Goal: Navigation & Orientation: Find specific page/section

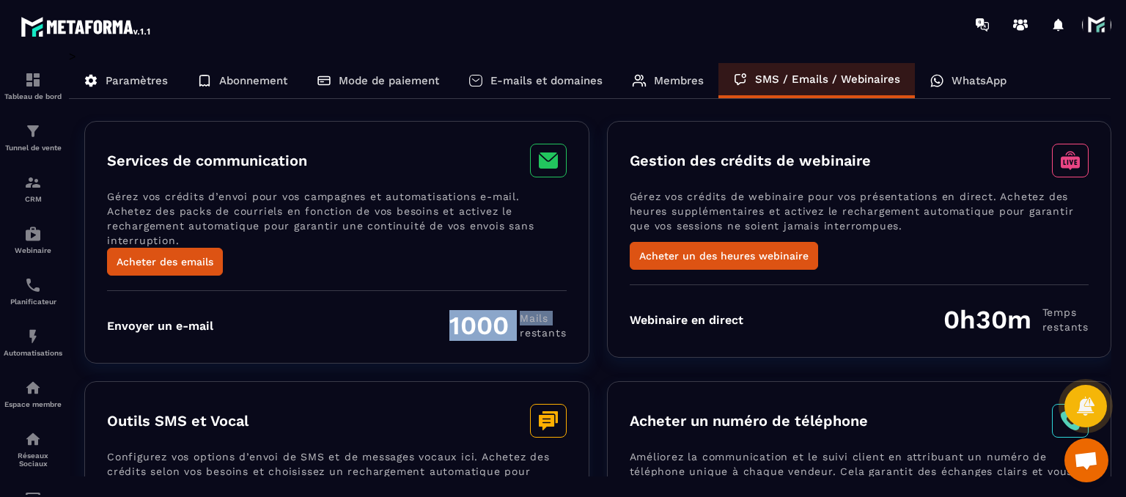
drag, startPoint x: 444, startPoint y: 335, endPoint x: 447, endPoint y: 319, distance: 16.3
click at [447, 319] on div "Services de communication Gérez vos crédits d’envoi pour vos campagnes et autom…" at bounding box center [336, 242] width 505 height 243
click at [447, 319] on div "Envoyer un e-mail 1000 Mails restants" at bounding box center [337, 325] width 460 height 31
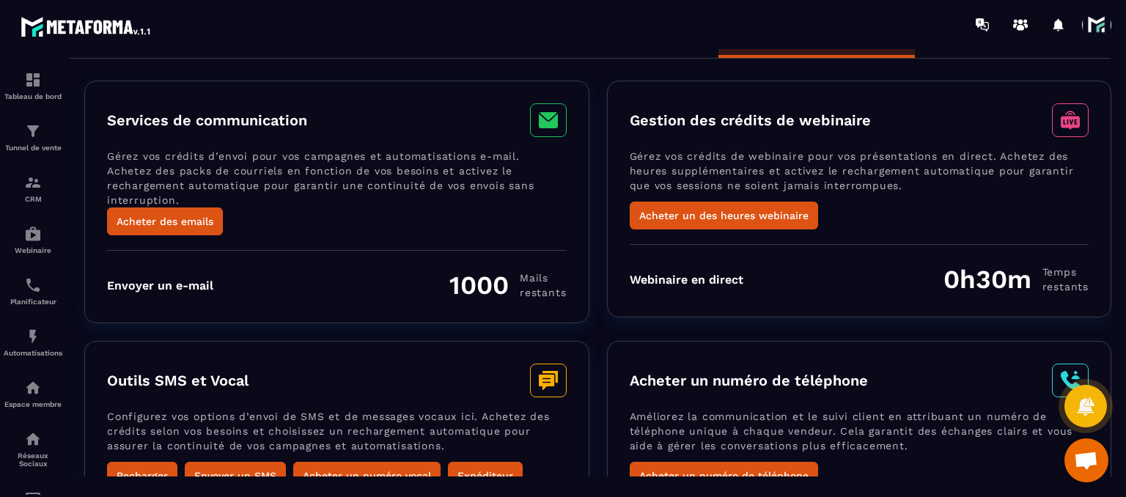
scroll to position [73, 0]
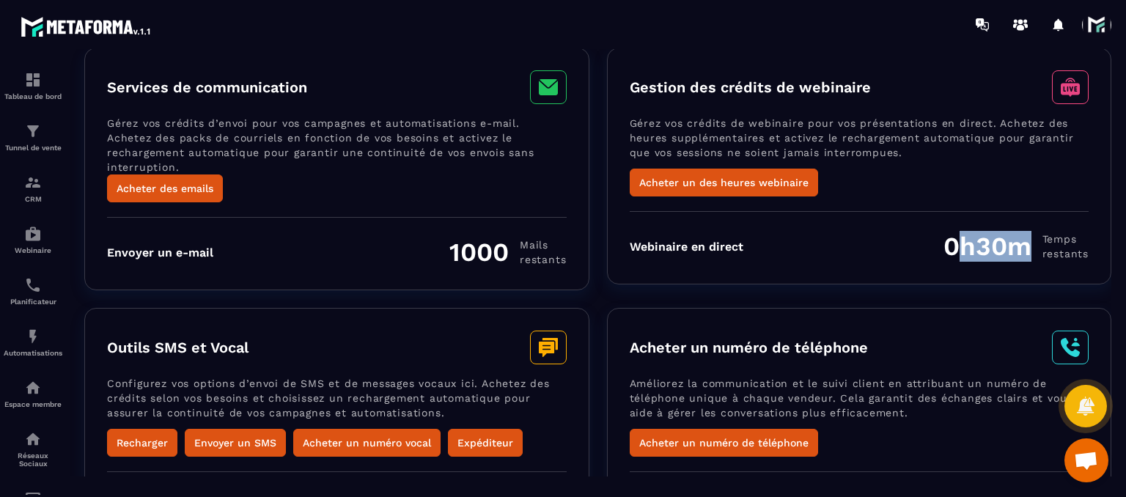
drag, startPoint x: 1023, startPoint y: 249, endPoint x: 959, endPoint y: 256, distance: 64.1
click at [959, 256] on div "0h30m Temps restants" at bounding box center [1016, 246] width 145 height 31
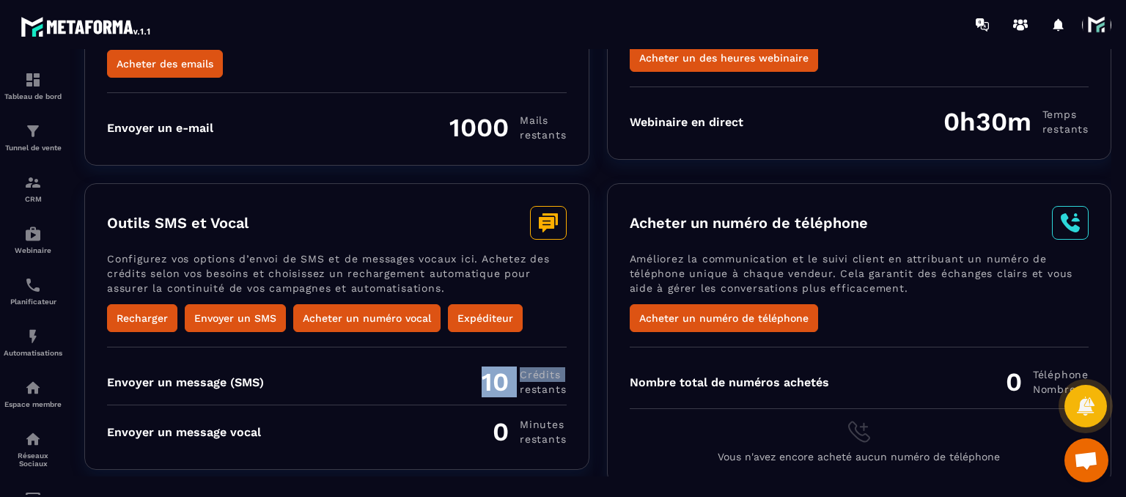
drag, startPoint x: 471, startPoint y: 384, endPoint x: 521, endPoint y: 379, distance: 50.1
click at [521, 379] on div "Envoyer un message (SMS) 10 Crédits restants" at bounding box center [337, 382] width 460 height 31
click at [521, 382] on span "restants" at bounding box center [543, 389] width 46 height 15
click at [26, 92] on p "Tableau de bord" at bounding box center [33, 96] width 59 height 8
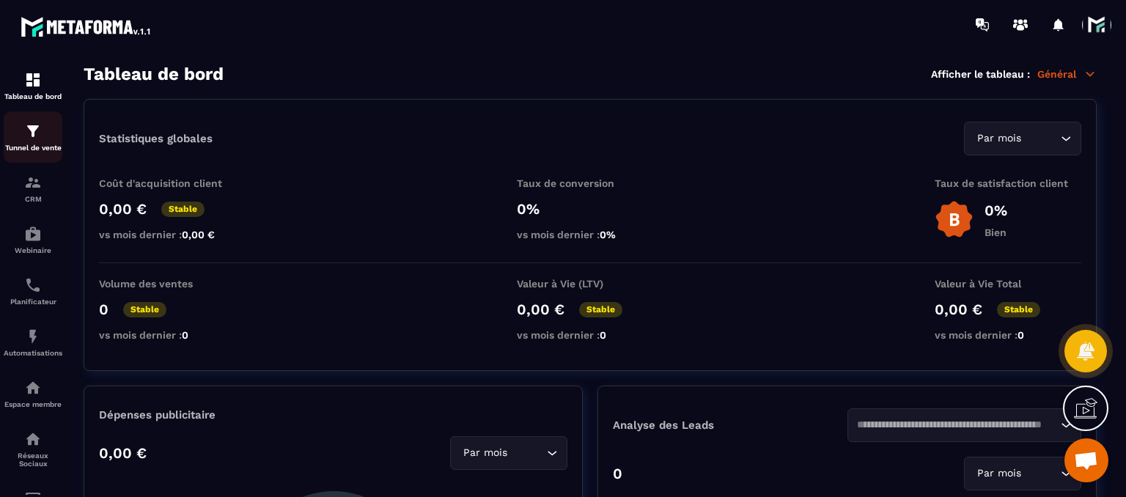
click at [32, 141] on div "Tunnel de vente" at bounding box center [33, 136] width 59 height 29
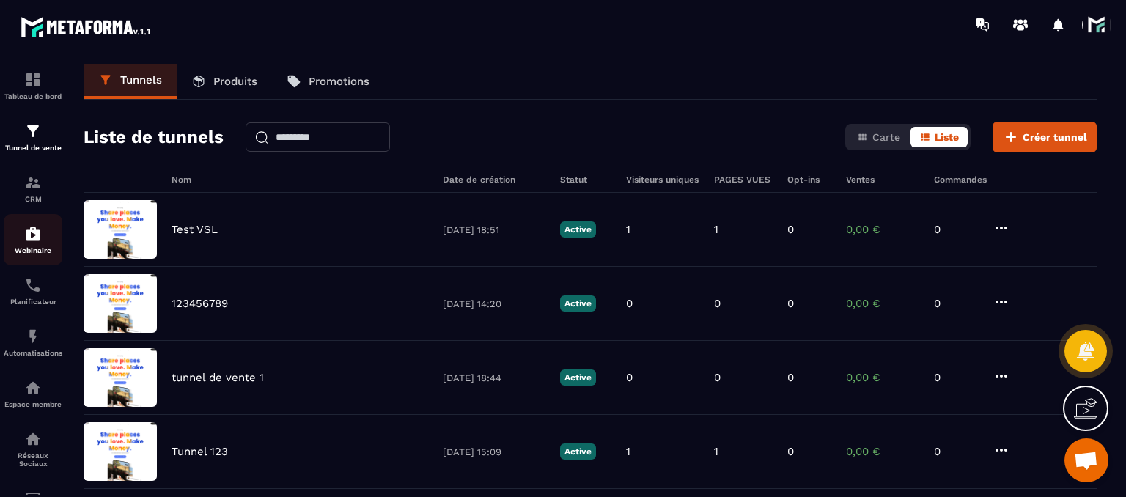
scroll to position [117, 0]
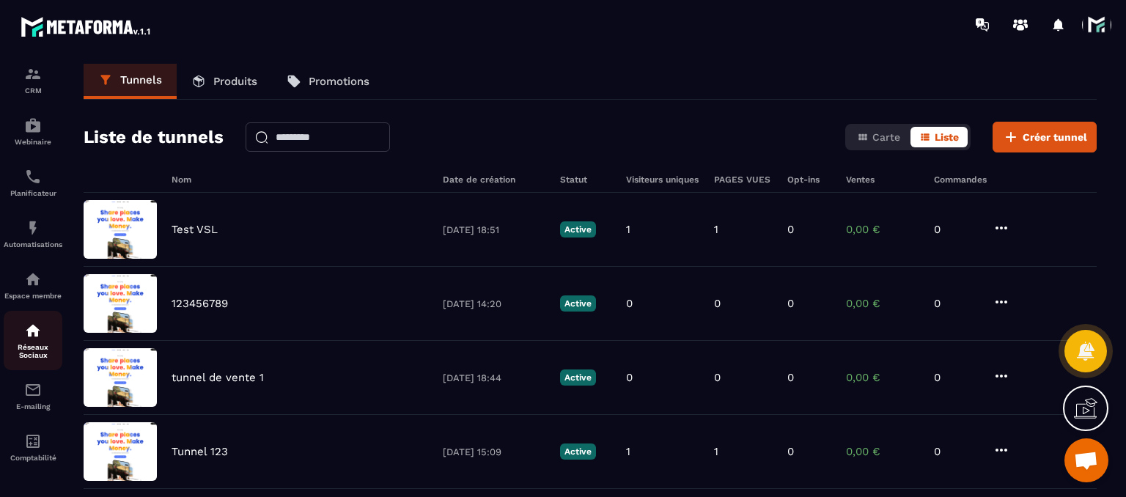
click at [26, 355] on p "Réseaux Sociaux" at bounding box center [33, 351] width 59 height 16
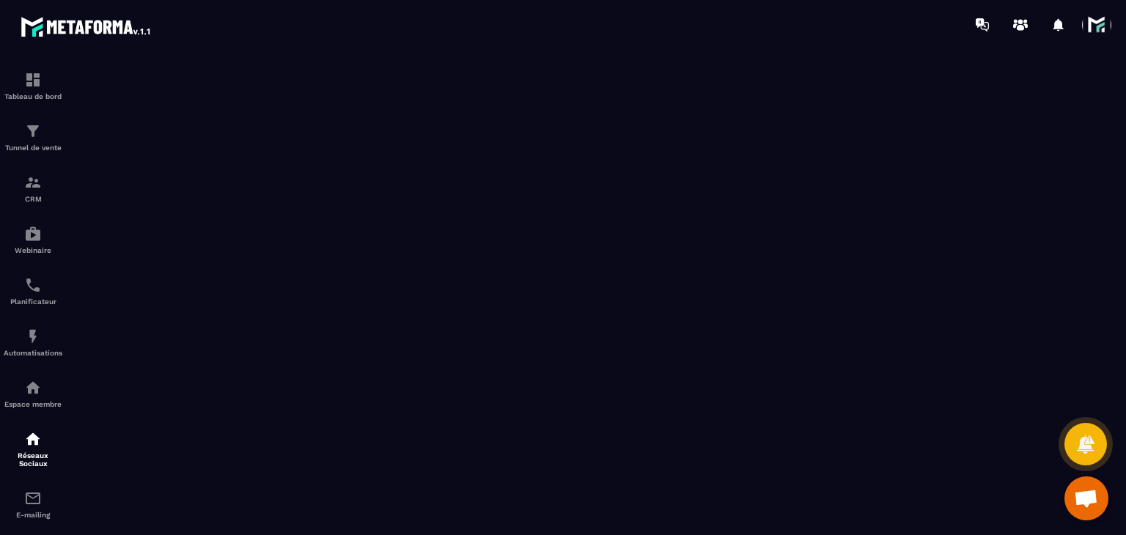
click at [1095, 34] on span at bounding box center [1096, 24] width 29 height 29
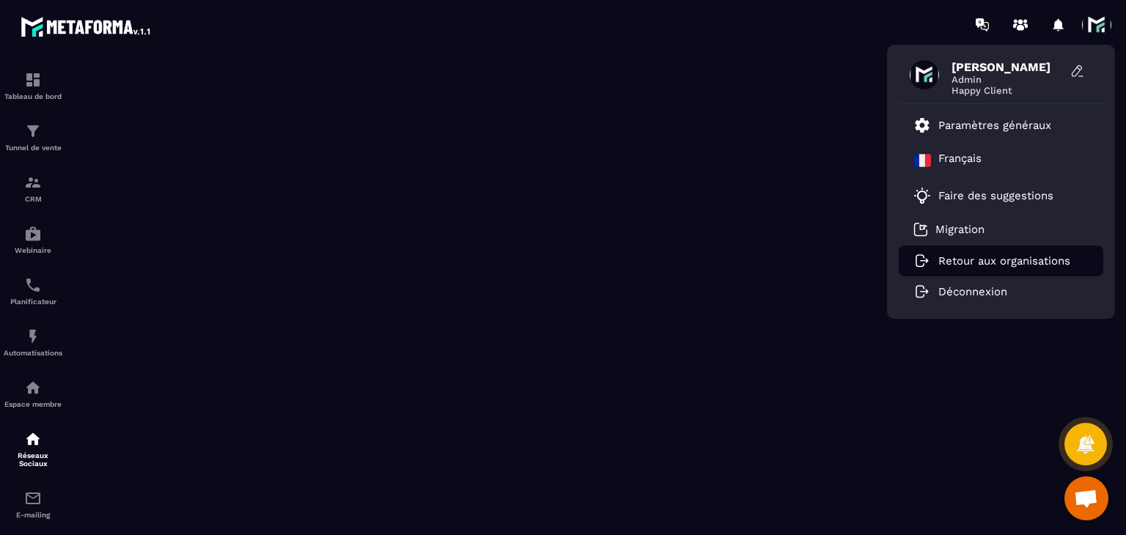
click at [1005, 263] on p "Retour aux organisations" at bounding box center [1005, 260] width 132 height 13
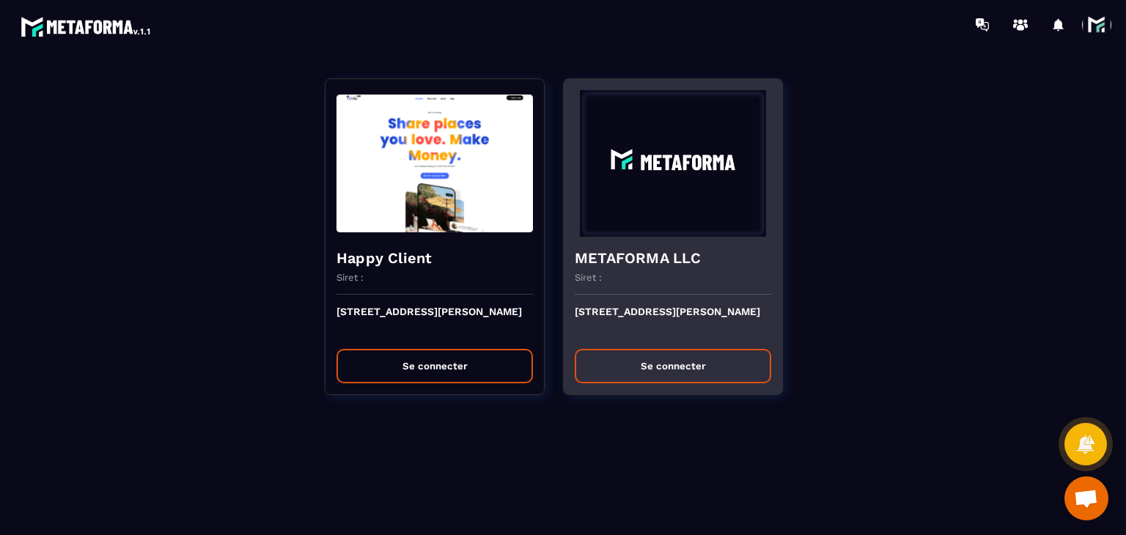
click at [632, 378] on button "Se connecter" at bounding box center [673, 366] width 197 height 34
